Goal: Navigation & Orientation: Find specific page/section

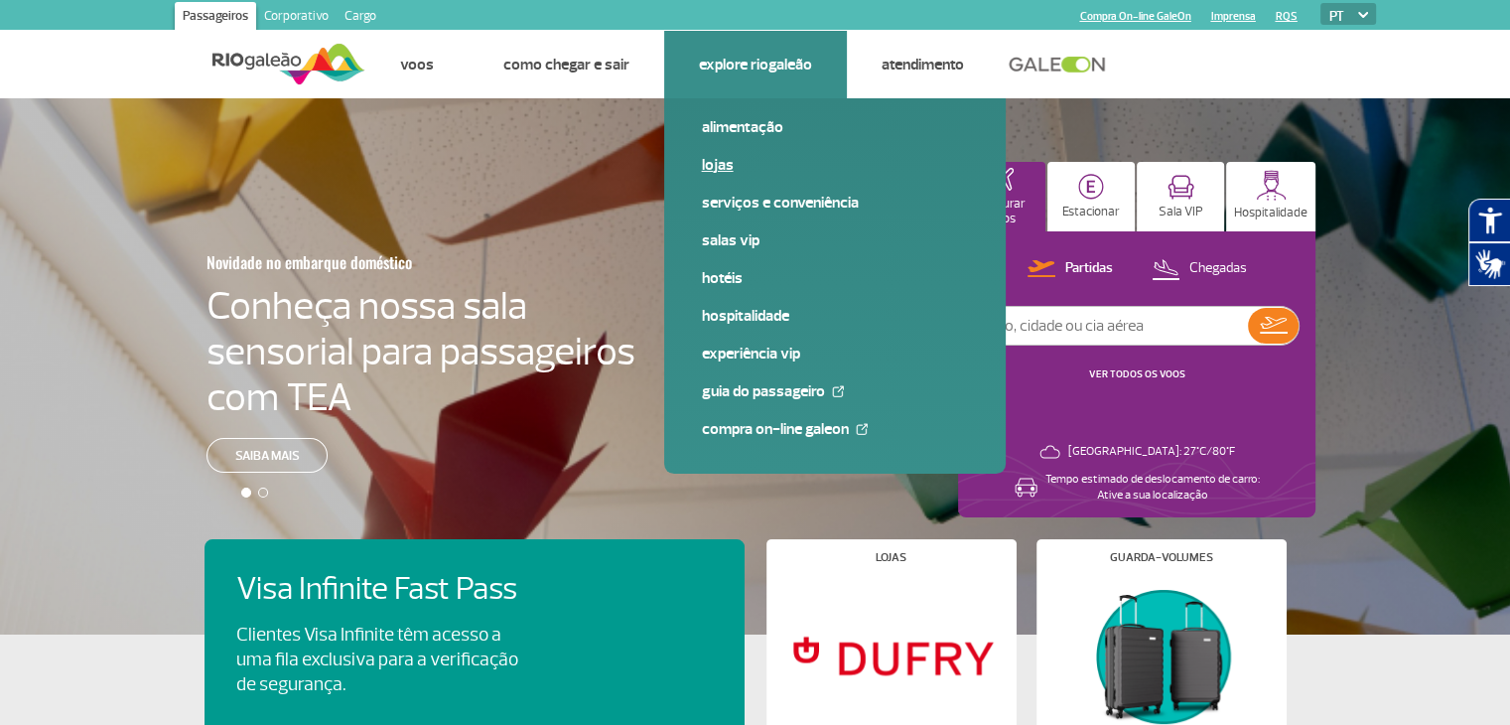
click at [719, 168] on link "Lojas" at bounding box center [835, 165] width 266 height 22
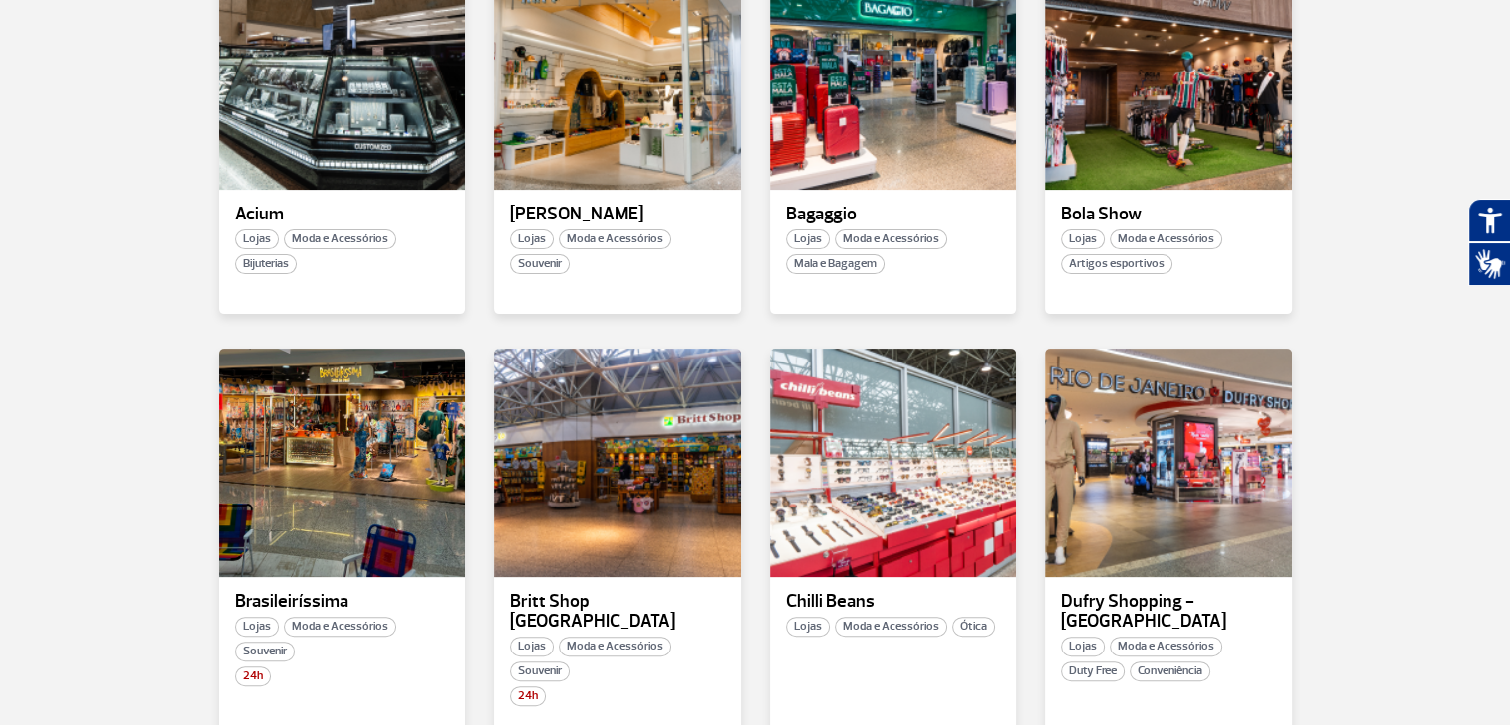
scroll to position [496, 0]
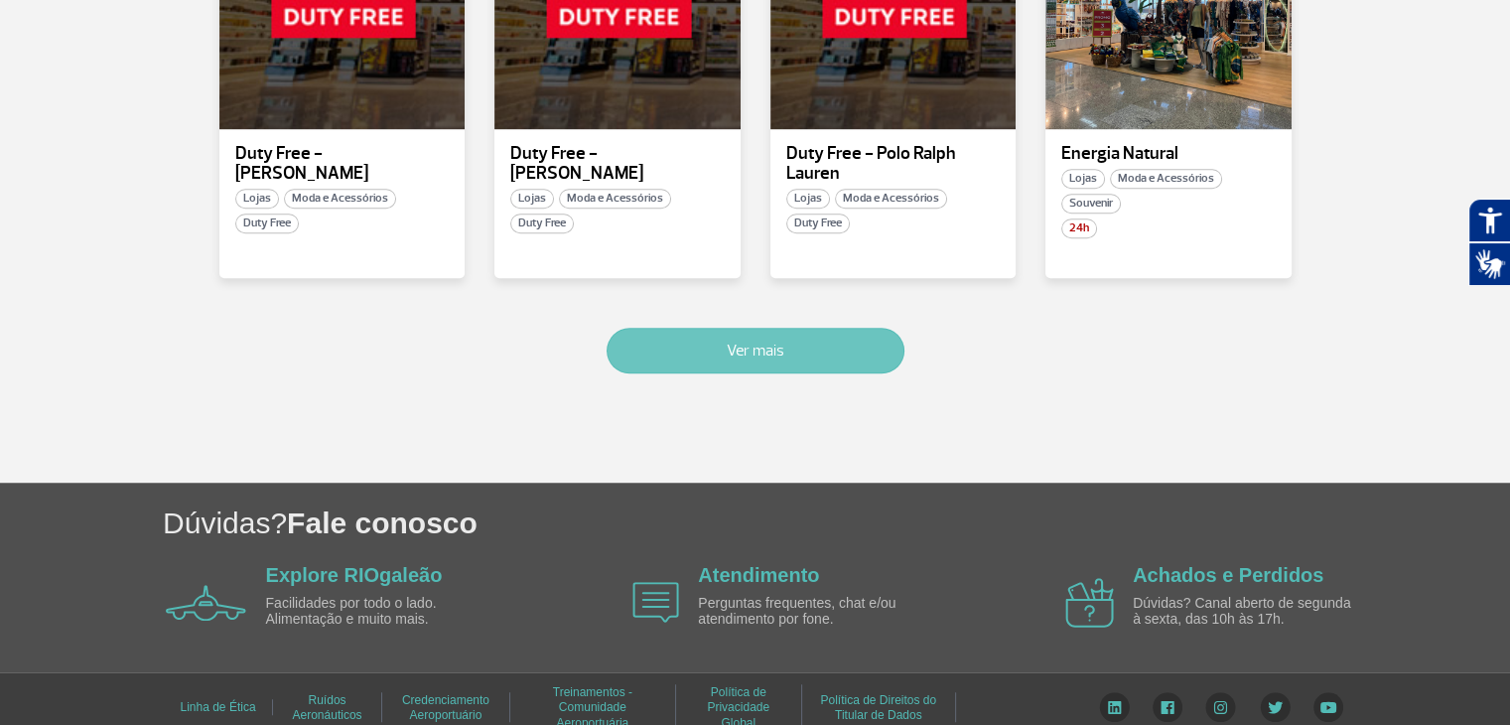
click at [711, 331] on button "Ver mais" at bounding box center [756, 351] width 298 height 46
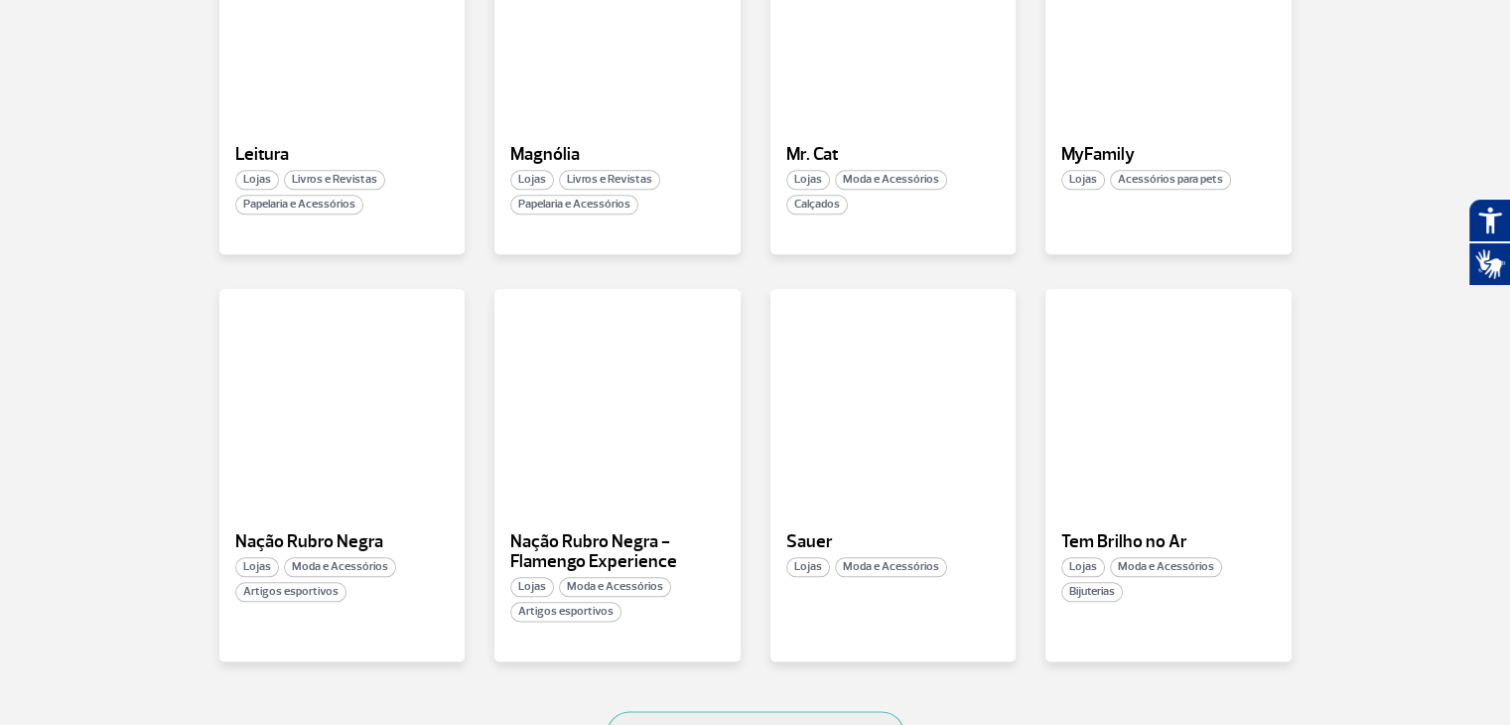
scroll to position [2399, 0]
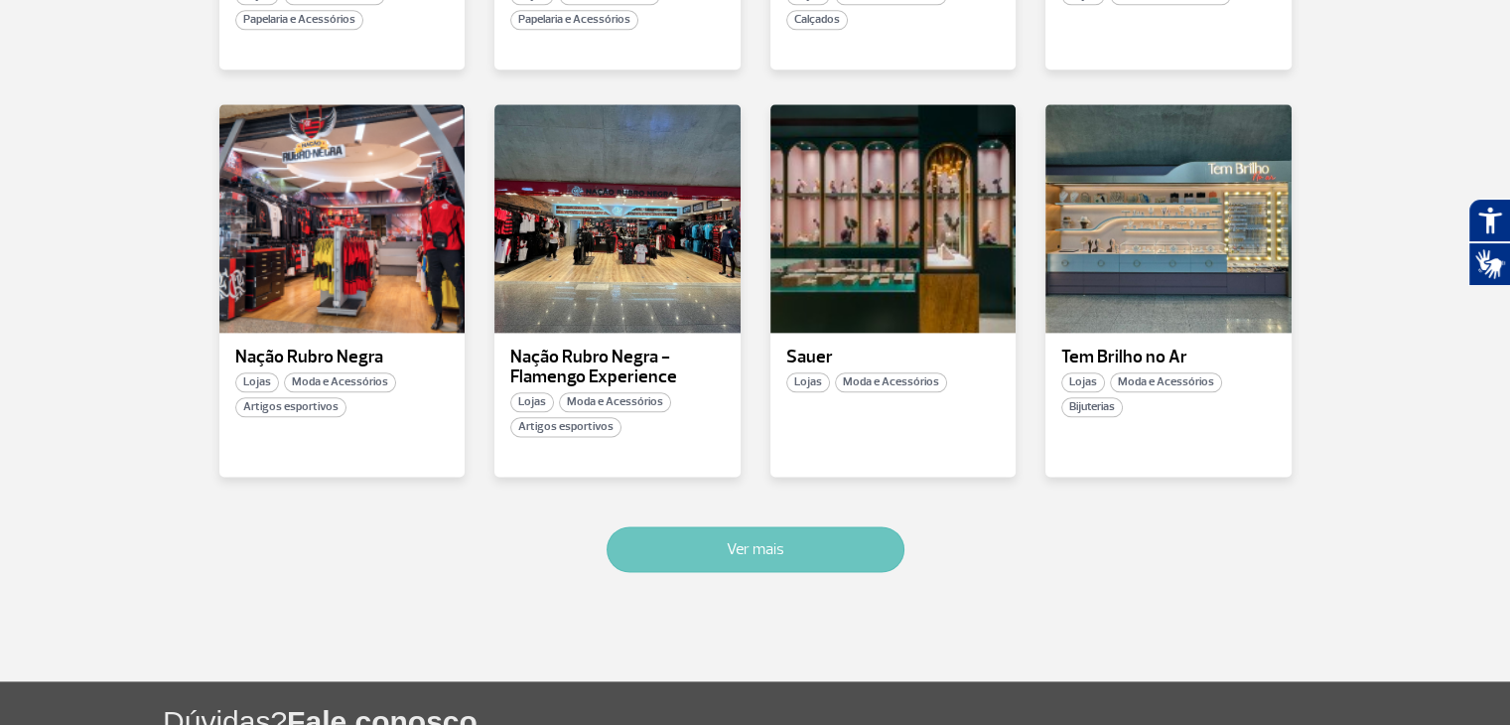
click at [782, 540] on button "Ver mais" at bounding box center [756, 549] width 298 height 46
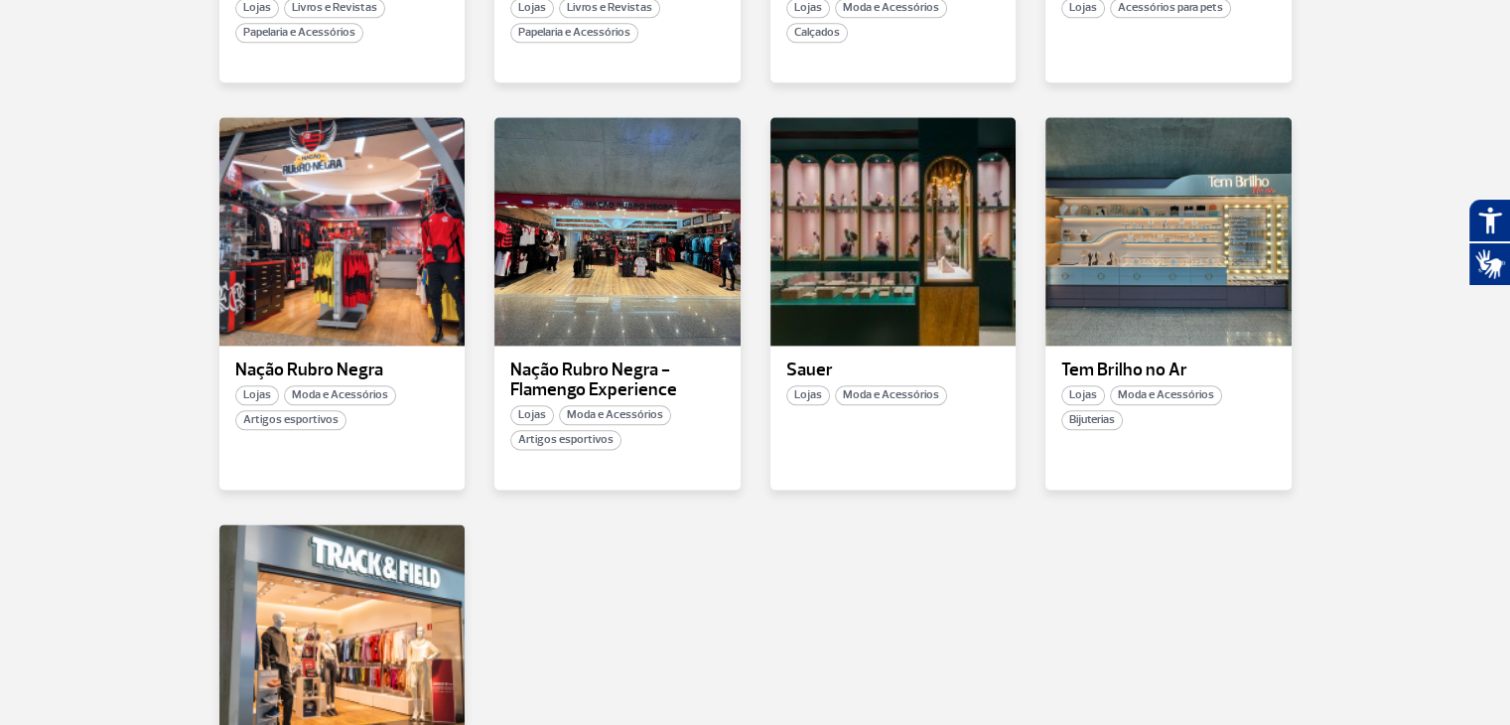
scroll to position [2587, 0]
